Goal: Task Accomplishment & Management: Manage account settings

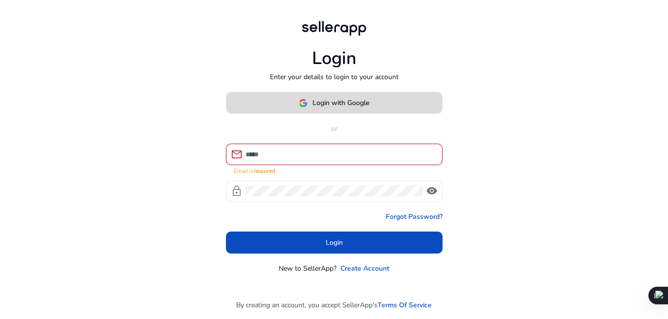
click at [356, 106] on span "Login with Google" at bounding box center [340, 103] width 57 height 10
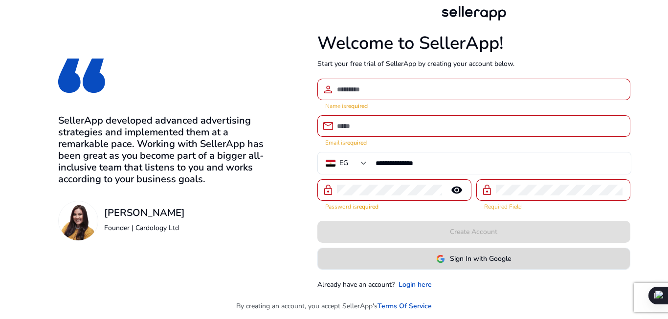
click at [470, 267] on span at bounding box center [474, 258] width 312 height 23
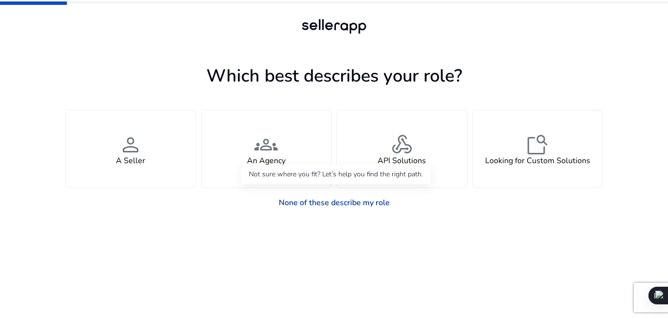
click at [318, 205] on link "None of these describe my role" at bounding box center [334, 203] width 127 height 20
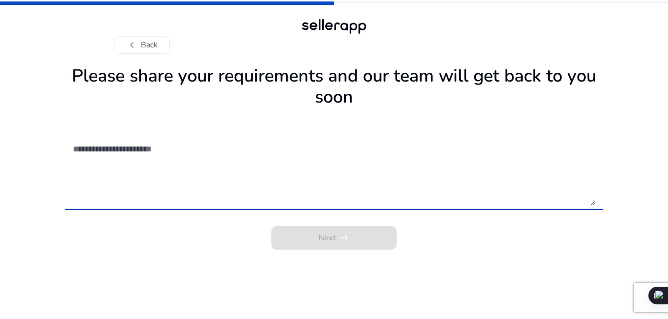
click at [118, 150] on textarea at bounding box center [334, 170] width 522 height 69
click at [160, 155] on textarea at bounding box center [334, 170] width 522 height 69
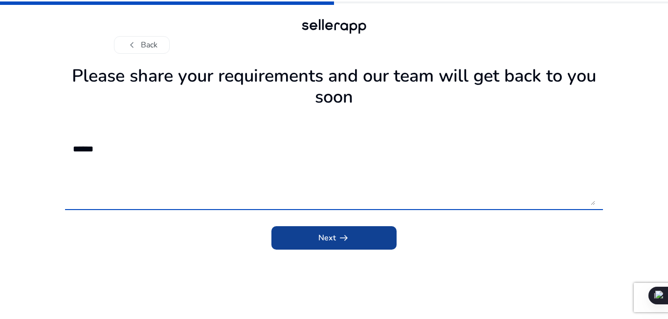
type textarea "******"
click at [346, 227] on span "submit" at bounding box center [333, 237] width 125 height 23
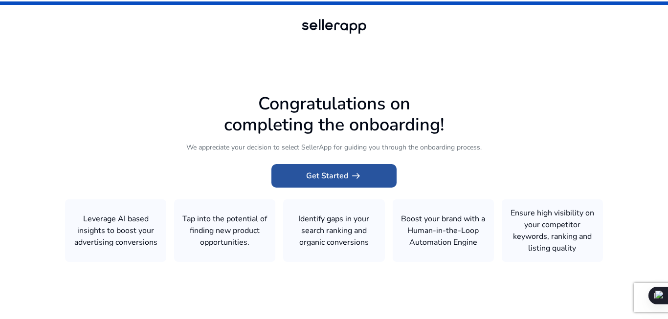
click at [343, 171] on span "Get Started arrow_right_alt" at bounding box center [334, 176] width 56 height 12
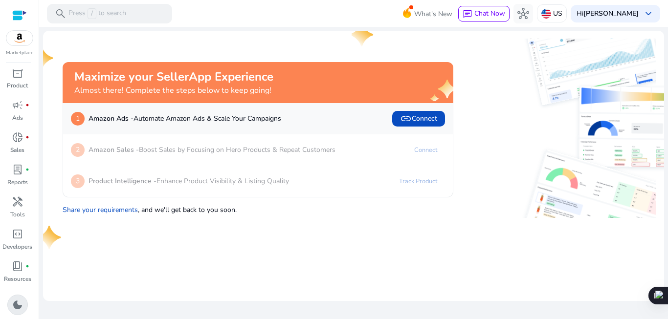
click at [19, 301] on span "dark_mode" at bounding box center [18, 305] width 12 height 12
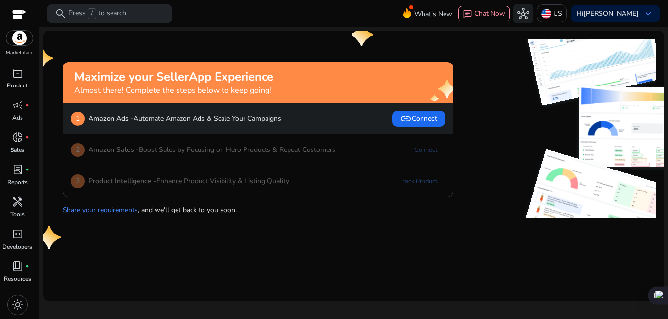
click at [12, 14] on div at bounding box center [19, 15] width 15 height 11
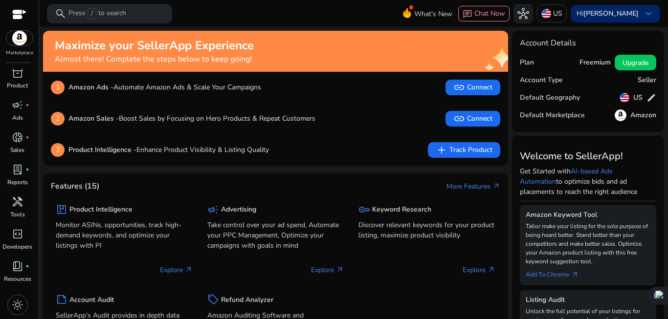
click at [650, 18] on span "keyboard_arrow_down" at bounding box center [649, 14] width 12 height 12
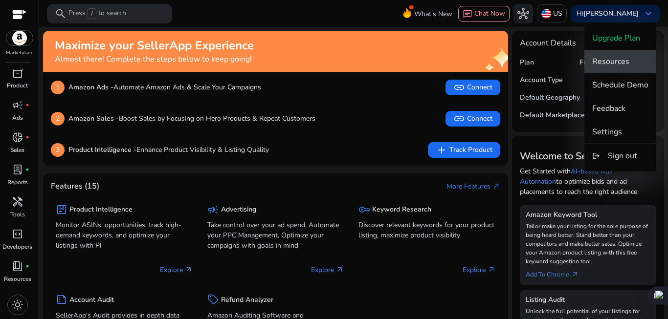
click at [623, 63] on span "Resources" at bounding box center [610, 61] width 37 height 11
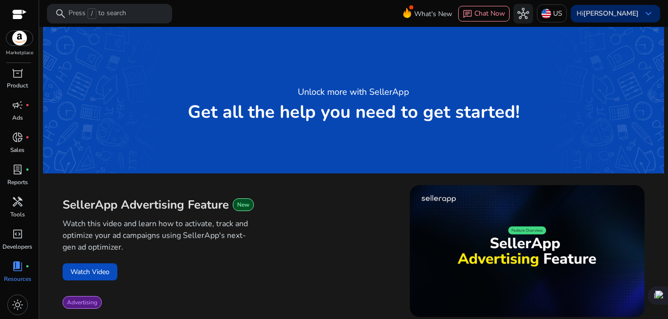
click at [583, 20] on div "Hi Mouhammed Mostafa keyboard_arrow_down" at bounding box center [615, 14] width 89 height 18
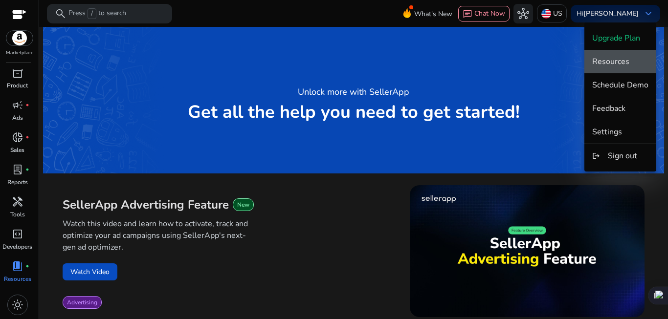
click at [635, 66] on span "Resources" at bounding box center [620, 61] width 56 height 11
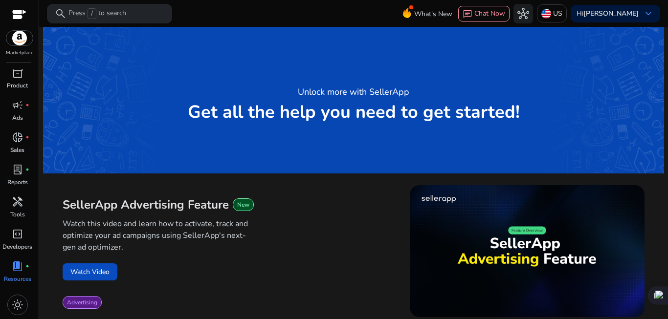
click at [119, 19] on p "Press / to search" at bounding box center [97, 13] width 58 height 11
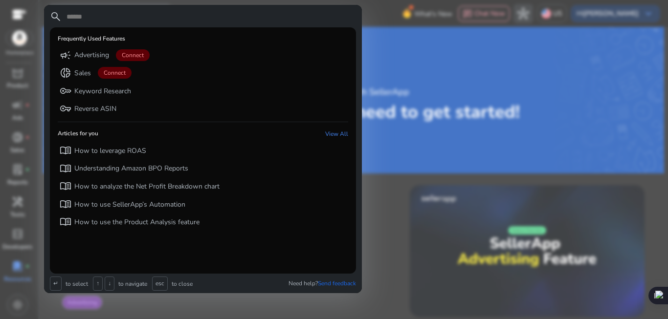
type input "*"
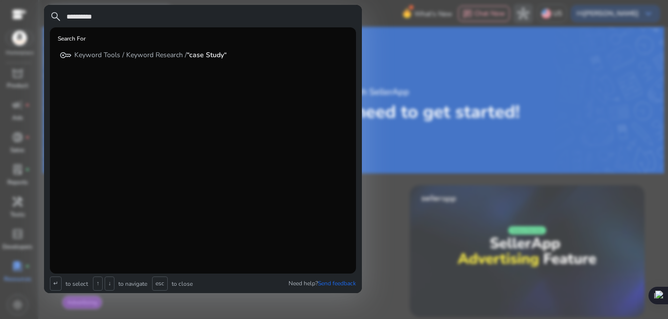
type input "**********"
click at [556, 121] on div at bounding box center [334, 159] width 668 height 319
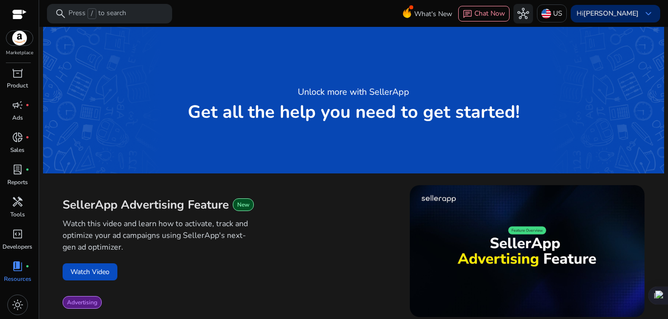
click at [644, 16] on span "keyboard_arrow_down" at bounding box center [649, 14] width 12 height 12
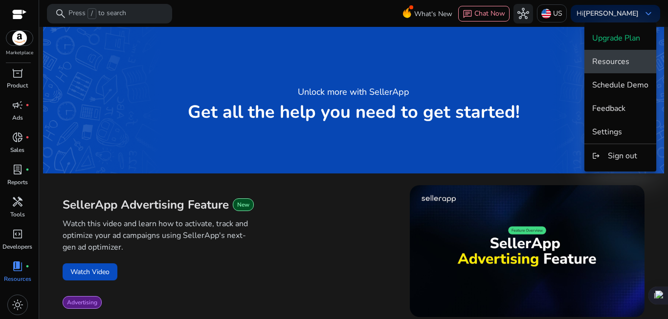
click at [614, 51] on button "Resources" at bounding box center [620, 61] width 72 height 23
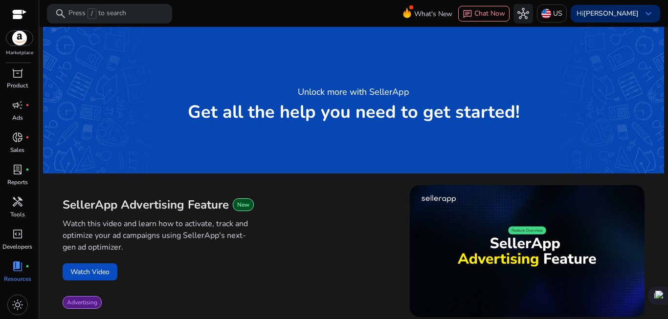
click at [643, 8] on span "keyboard_arrow_down" at bounding box center [649, 14] width 12 height 12
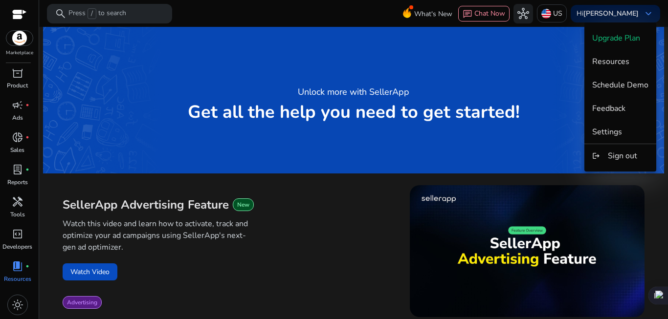
click at [538, 10] on div at bounding box center [334, 159] width 668 height 319
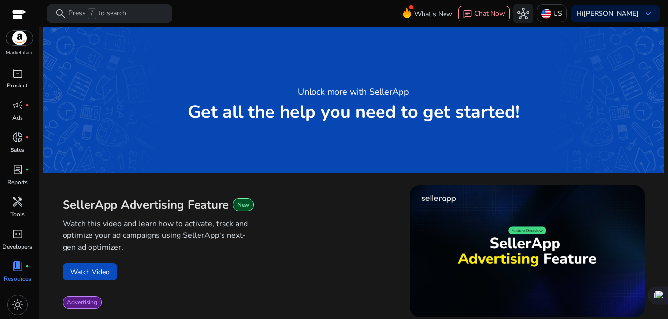
click at [553, 10] on p "US" at bounding box center [557, 13] width 9 height 17
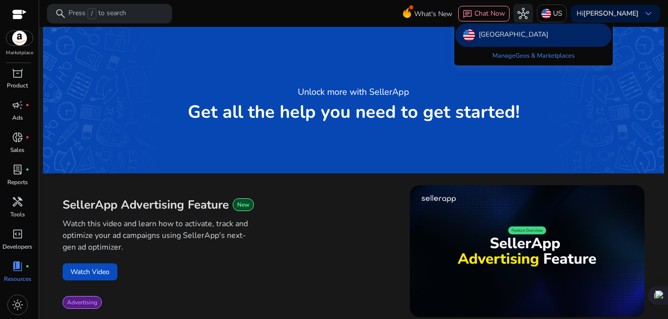
click at [10, 172] on div at bounding box center [334, 159] width 668 height 319
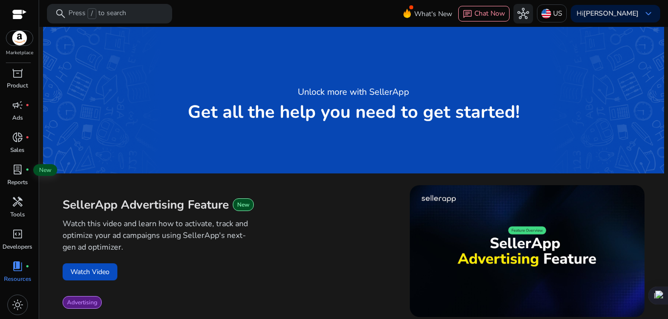
click at [10, 172] on div "lab_profile fiber_manual_record" at bounding box center [17, 170] width 27 height 16
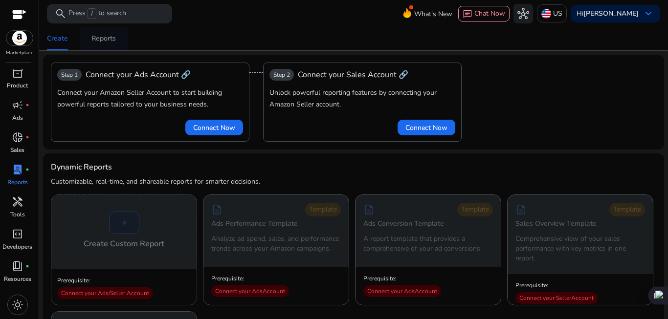
click at [101, 40] on div "Reports" at bounding box center [103, 38] width 24 height 7
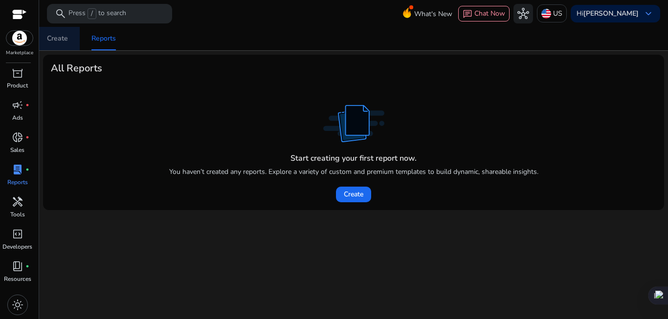
click at [66, 36] on div "Create" at bounding box center [57, 38] width 21 height 7
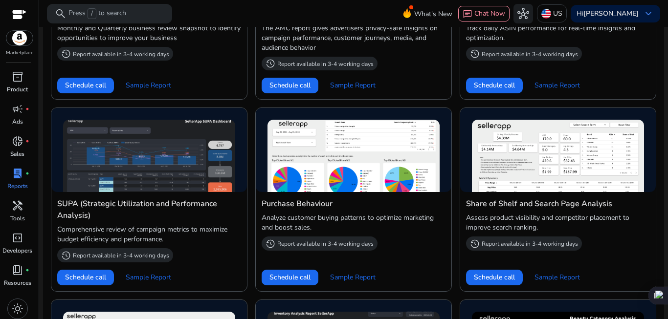
click at [21, 45] on div at bounding box center [19, 38] width 27 height 16
click at [14, 15] on div at bounding box center [19, 15] width 15 height 11
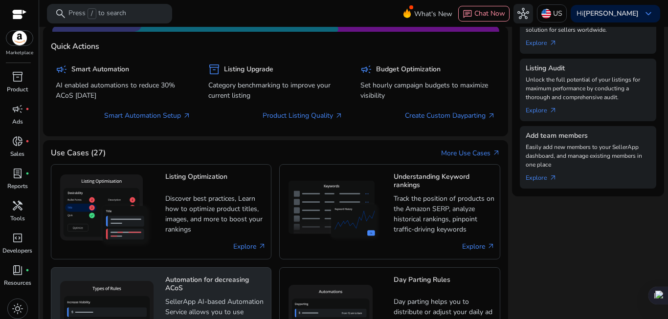
scroll to position [351, 0]
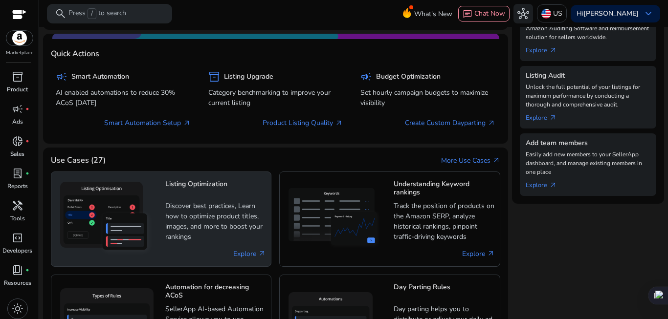
click at [532, 233] on app-home-side-panel "Account Details Plan Freemium Upgrade Account Type Seller Default Geography US …" at bounding box center [588, 140] width 153 height 921
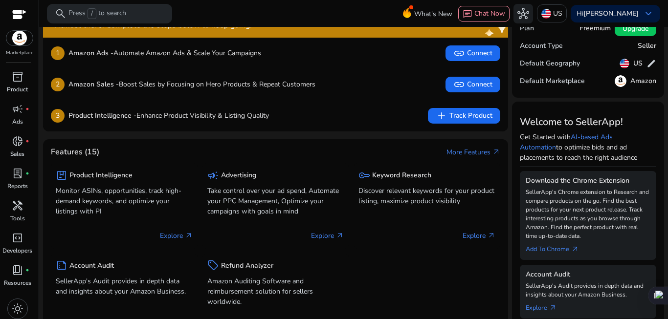
scroll to position [0, 0]
